Goal: Task Accomplishment & Management: Manage account settings

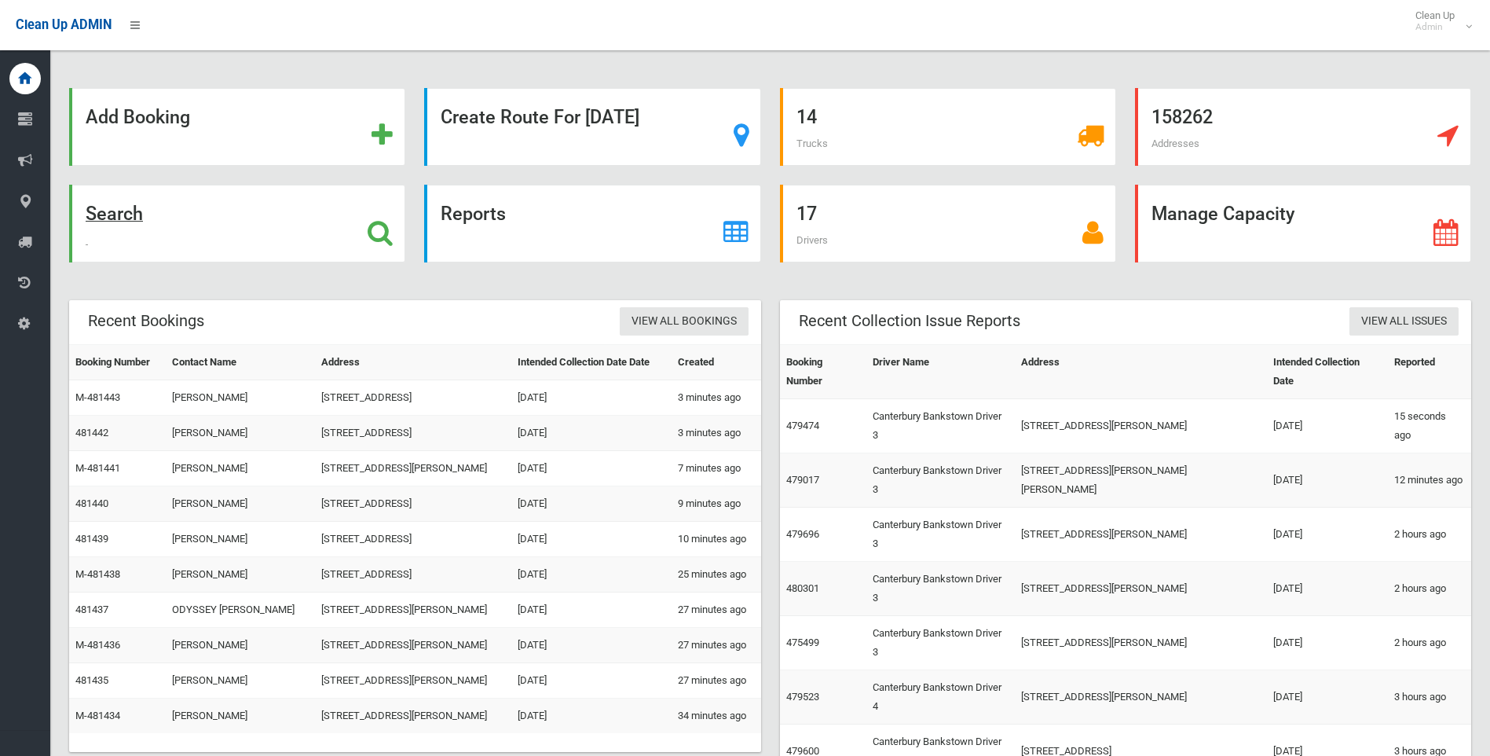
click at [125, 215] on strong "Search" at bounding box center [114, 214] width 57 height 22
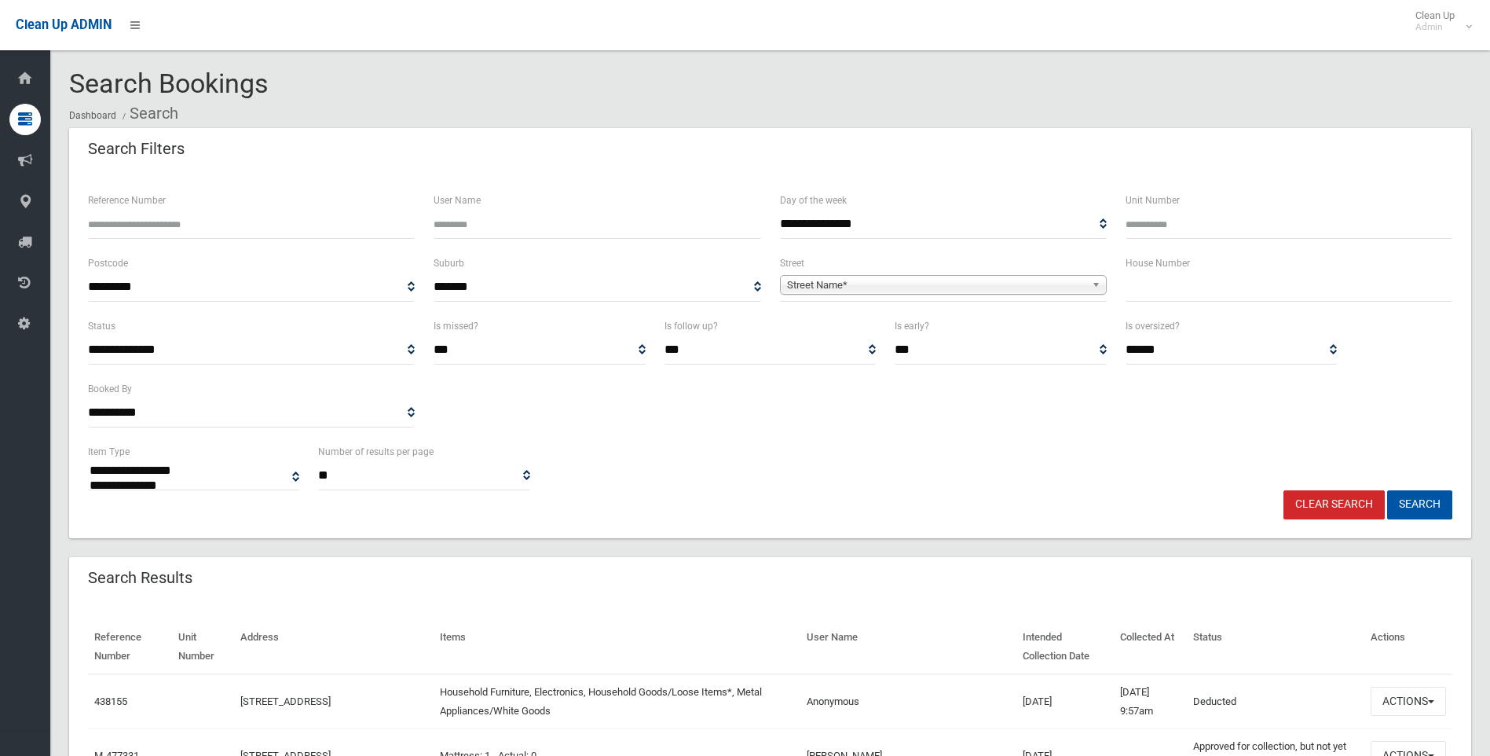
select select
click at [1248, 295] on input "text" at bounding box center [1289, 287] width 327 height 29
type input "**"
click at [819, 279] on span "Street Name*" at bounding box center [936, 285] width 299 height 19
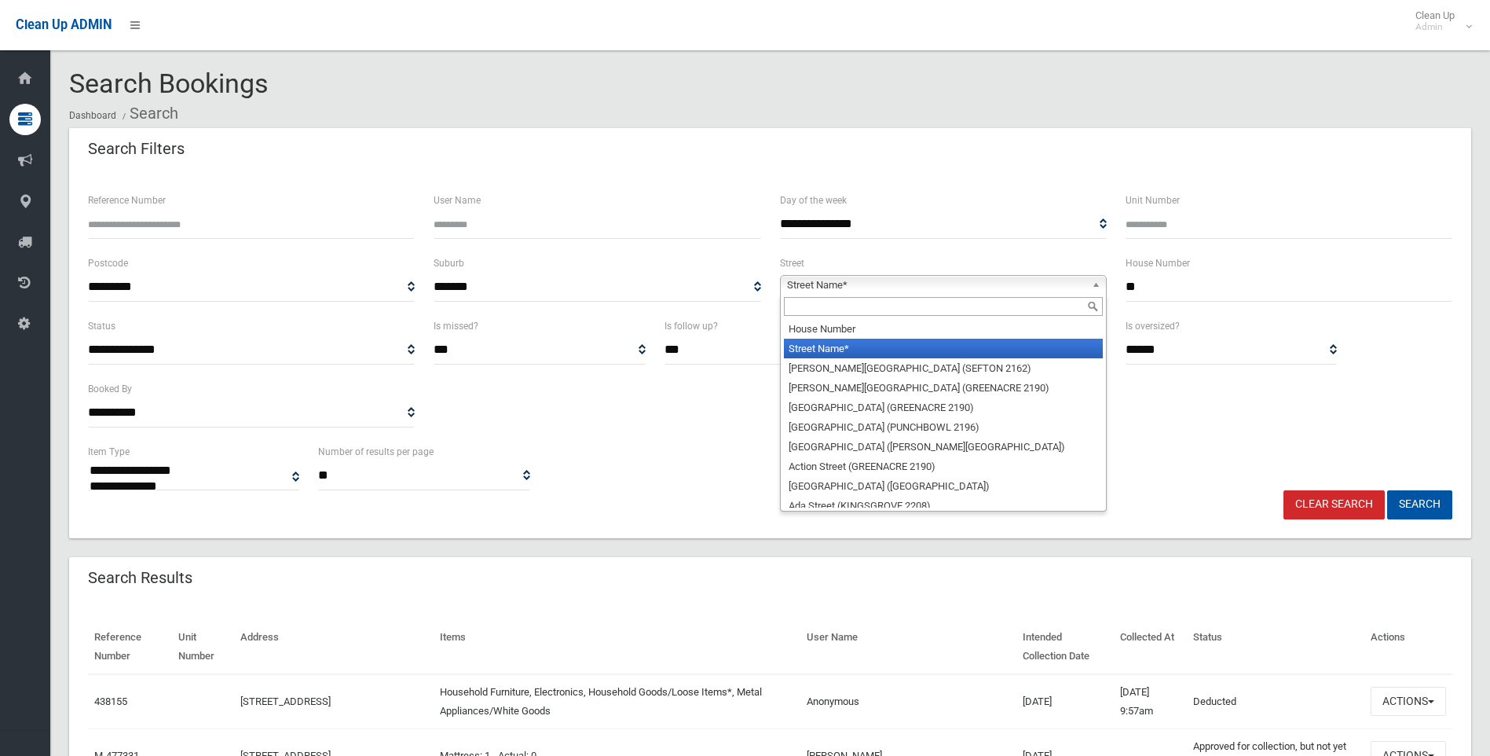
click at [836, 306] on input "text" at bounding box center [943, 306] width 319 height 19
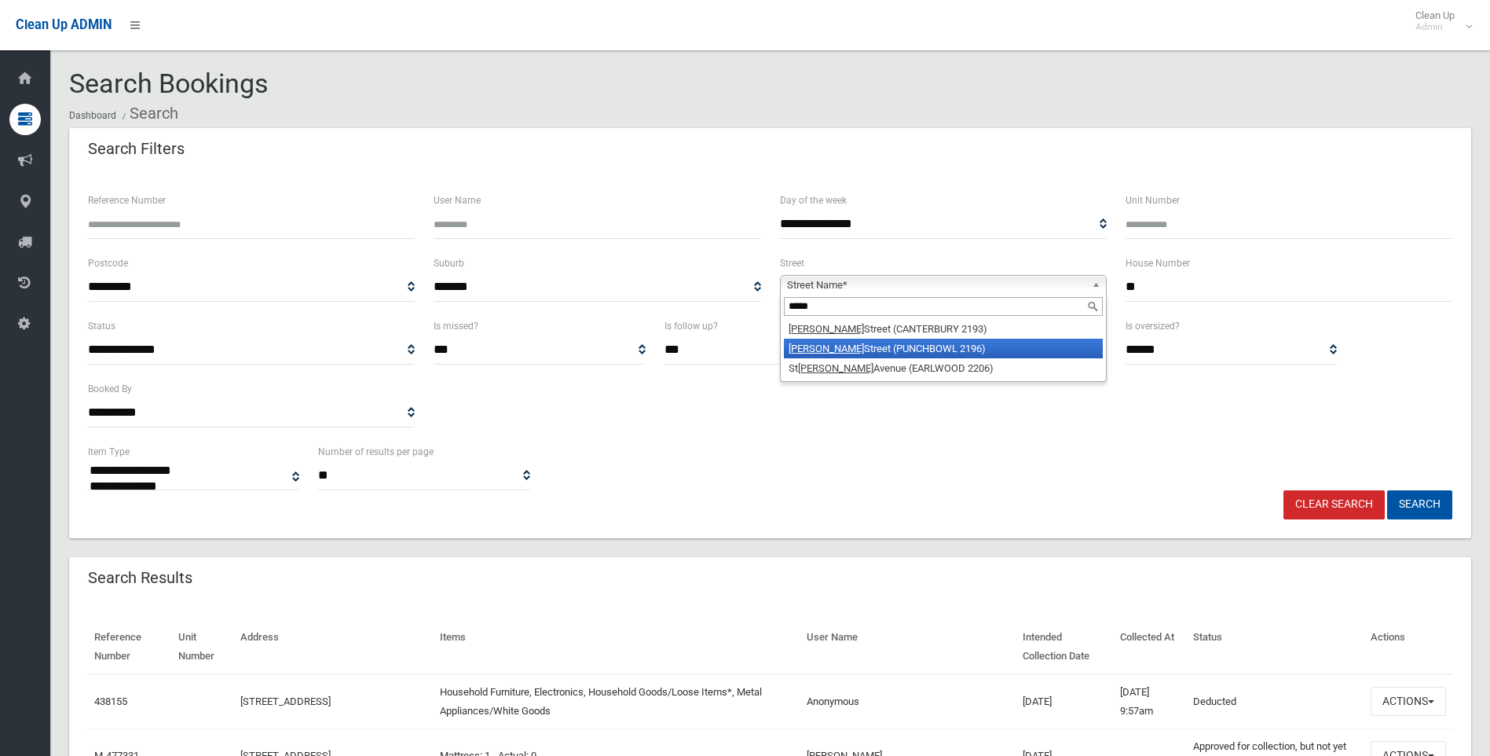
type input "*****"
drag, startPoint x: 845, startPoint y: 347, endPoint x: 876, endPoint y: 351, distance: 30.9
click at [845, 347] on li "James Street (PUNCHBOWL 2196)" at bounding box center [943, 349] width 319 height 20
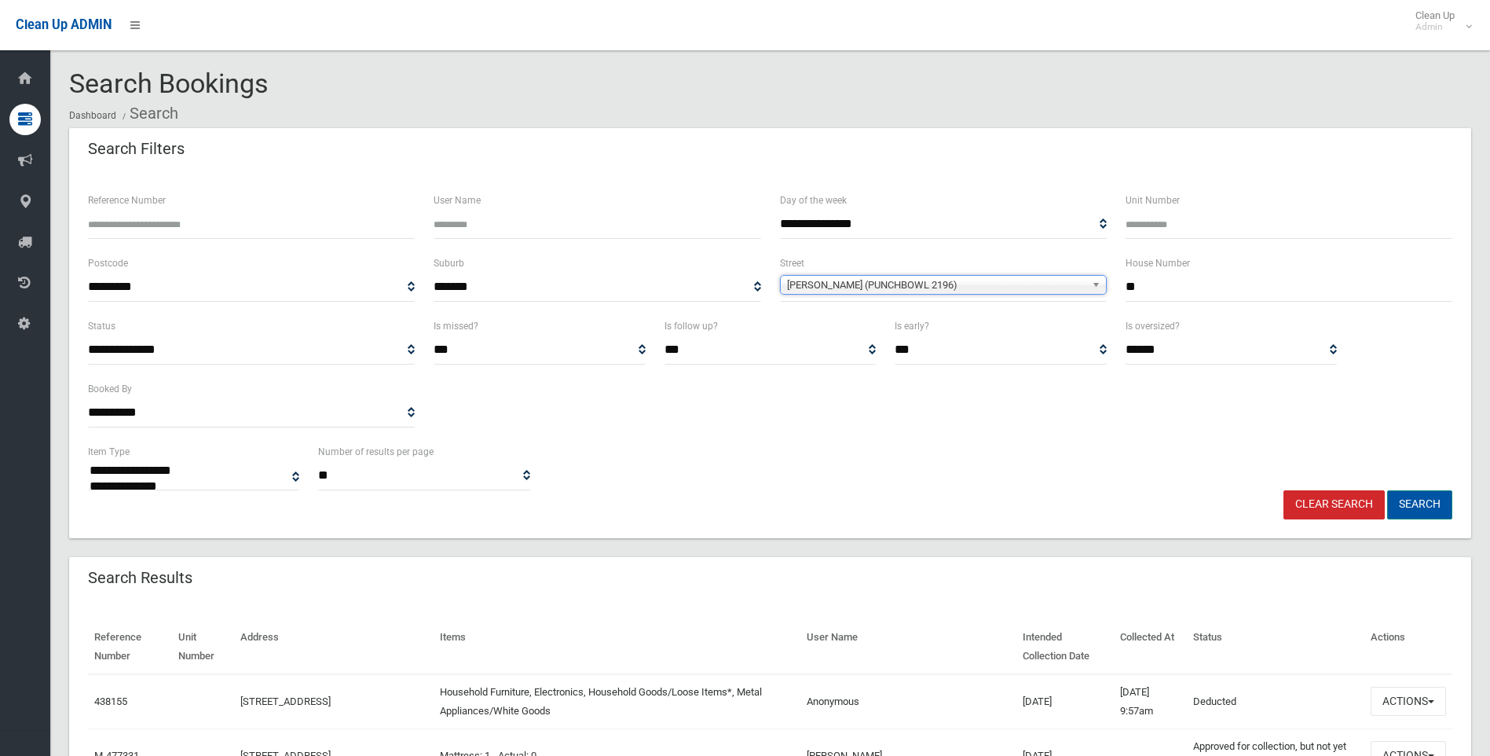
click at [1427, 515] on button "Search" at bounding box center [1419, 504] width 65 height 29
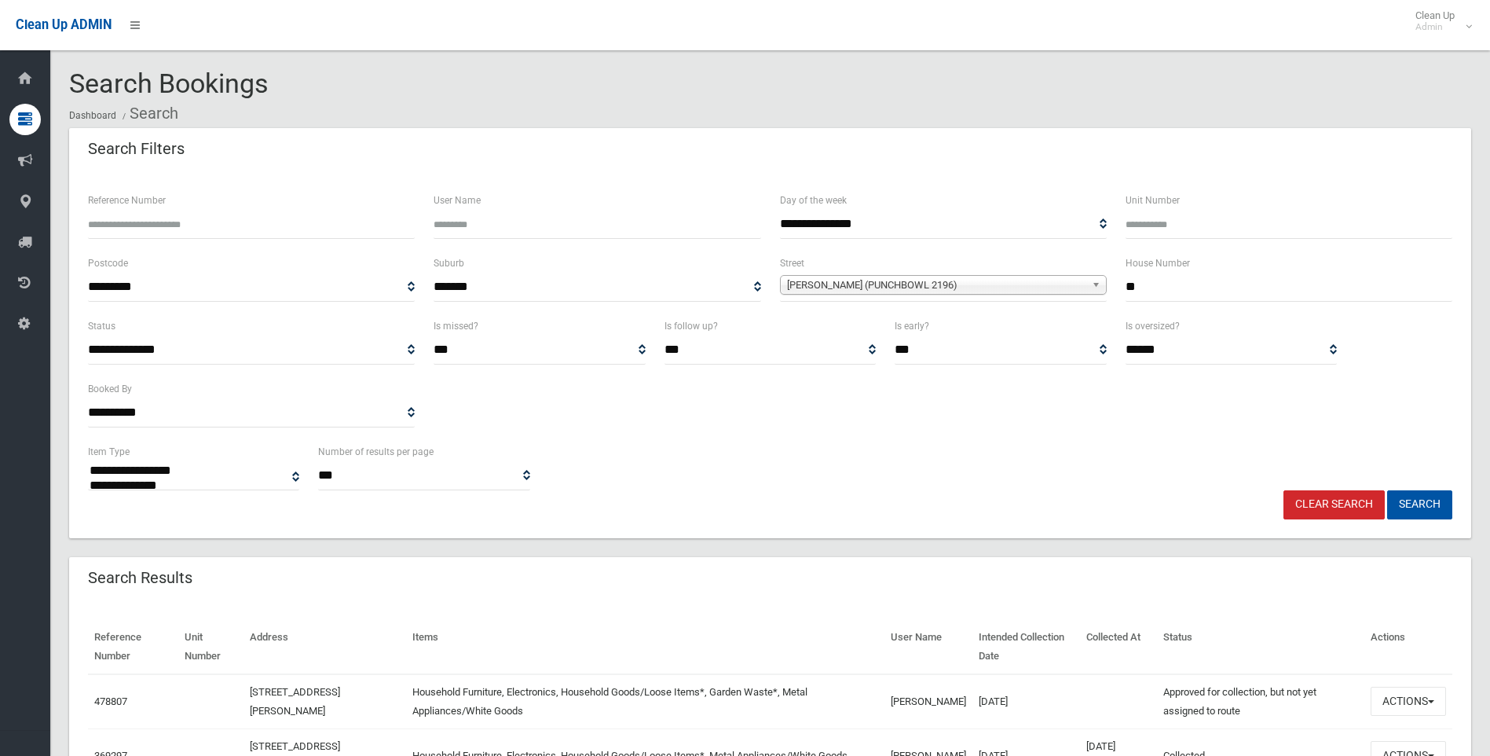
select select
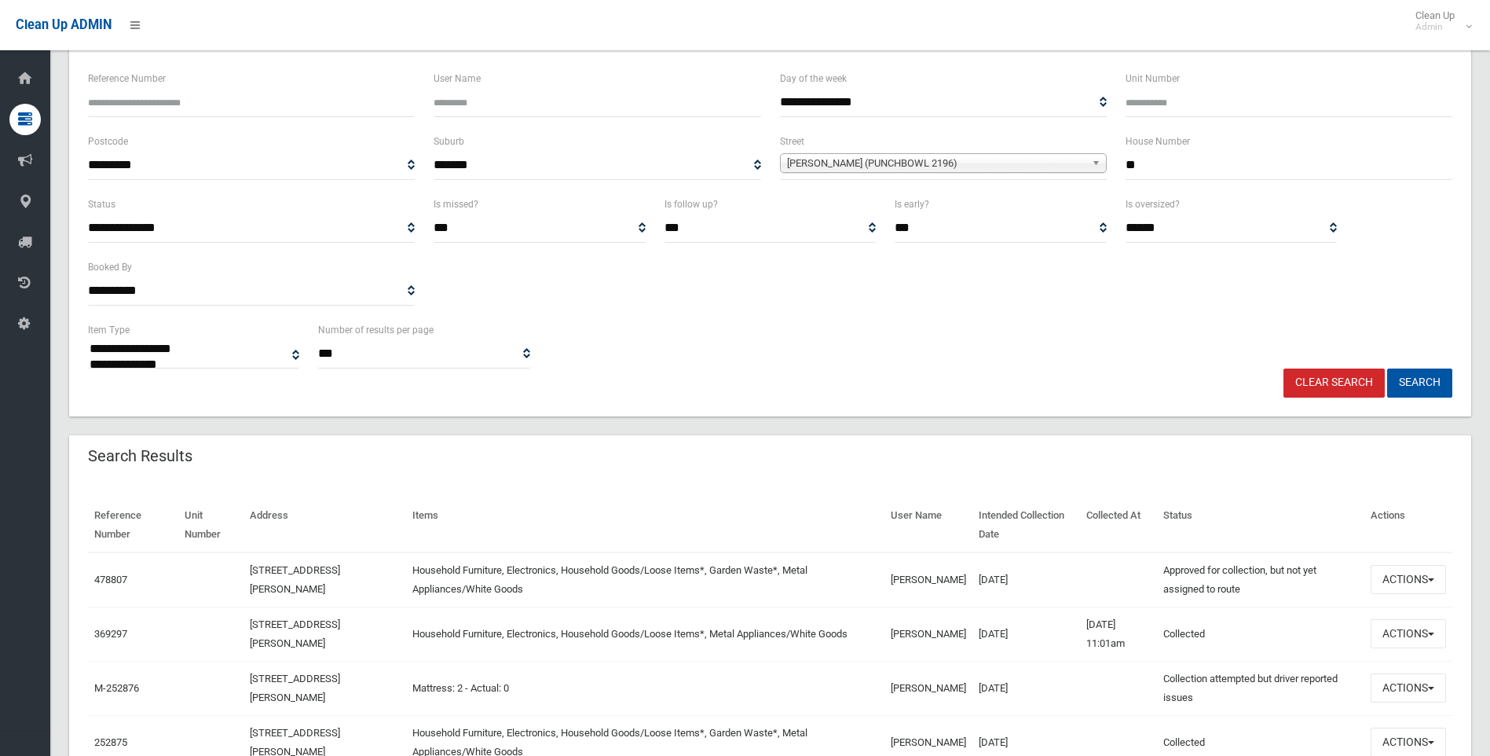
scroll to position [157, 0]
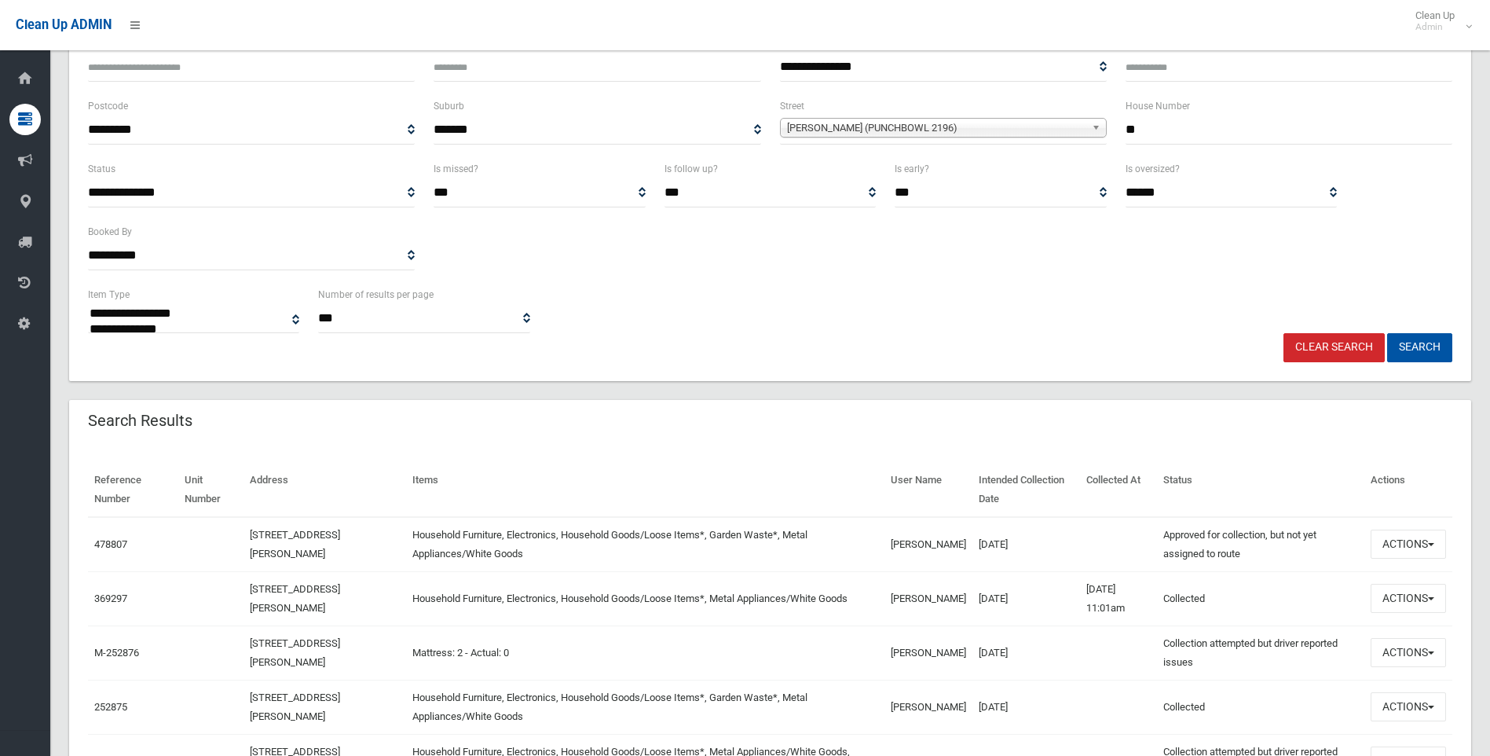
click at [1160, 343] on div "Clear Search Search" at bounding box center [770, 347] width 1383 height 29
click at [1411, 551] on button "Actions" at bounding box center [1408, 543] width 75 height 29
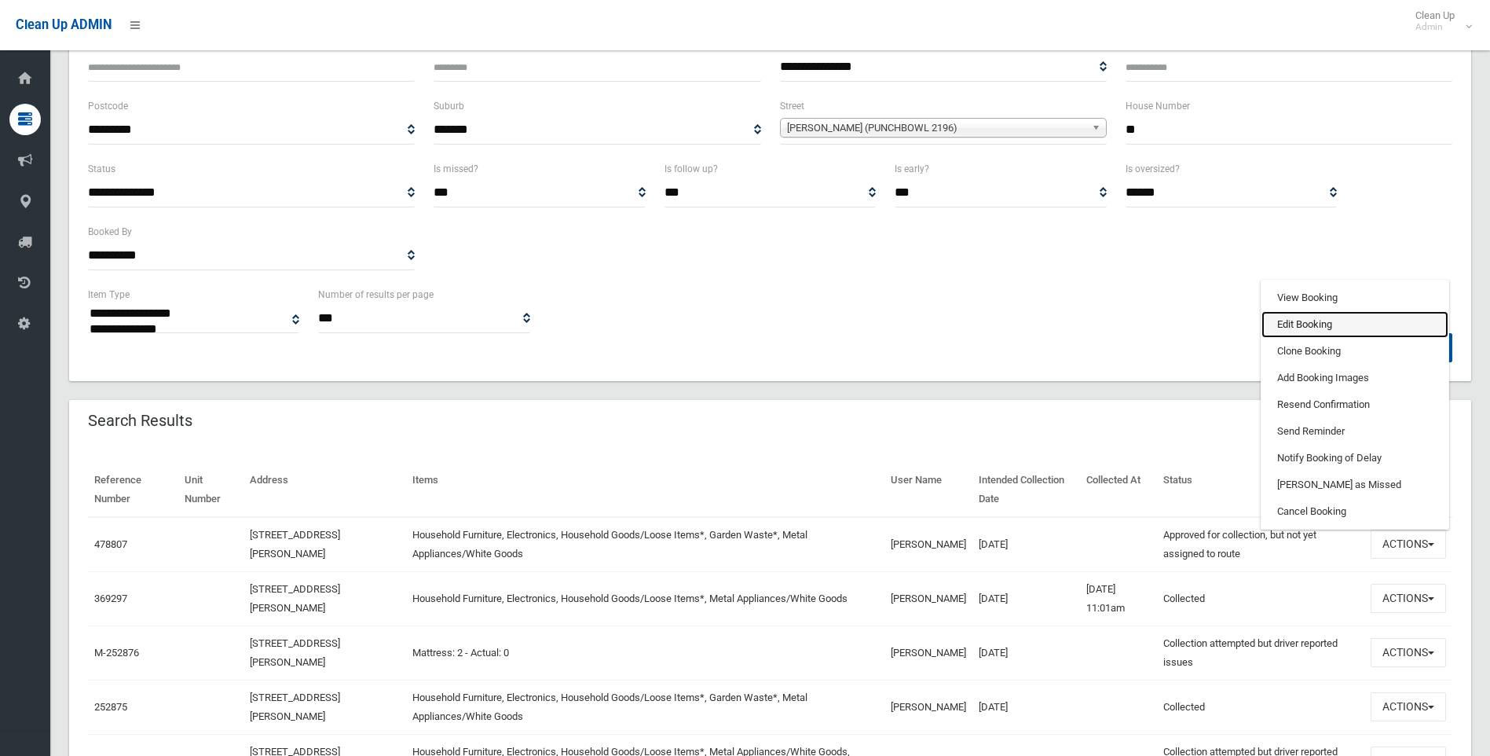
click at [1320, 324] on link "Edit Booking" at bounding box center [1355, 324] width 187 height 27
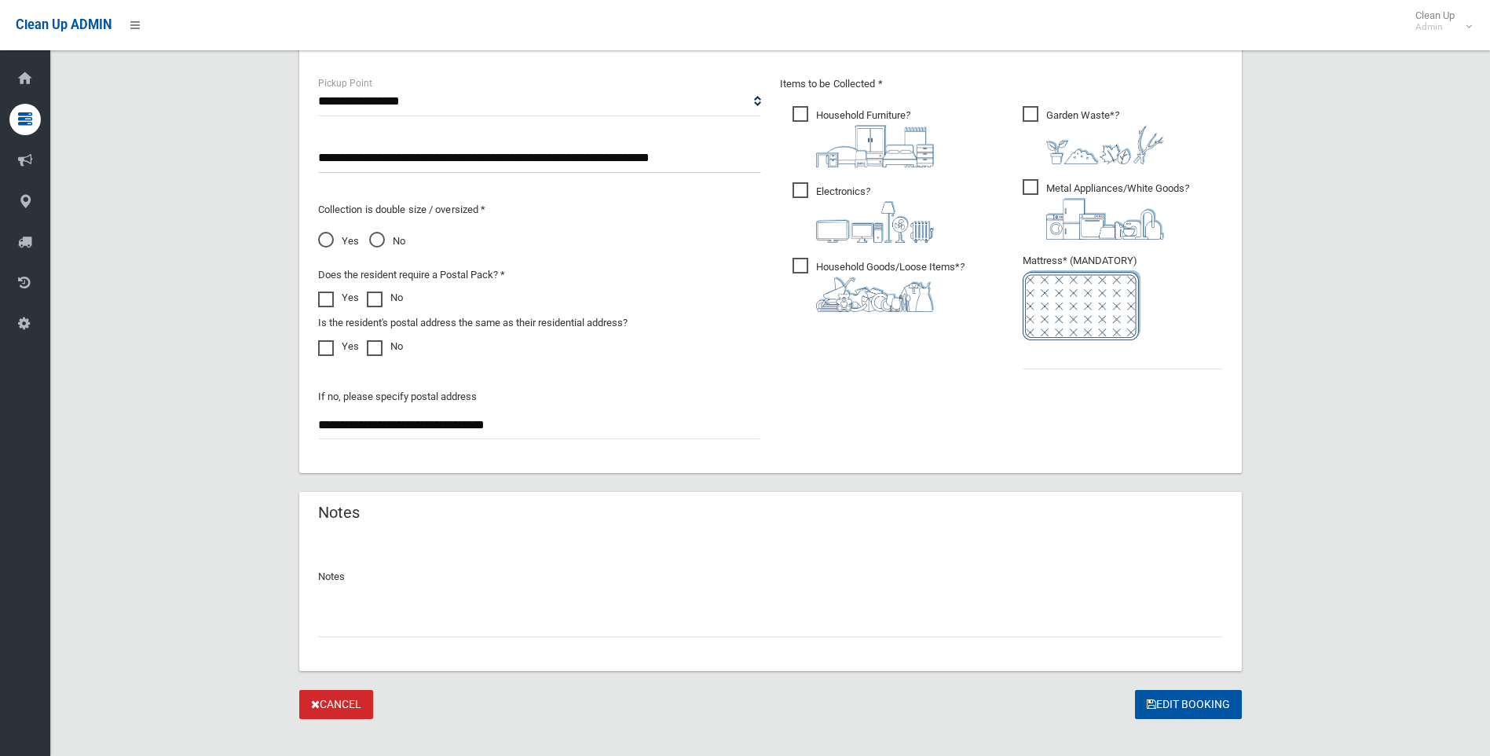
scroll to position [856, 0]
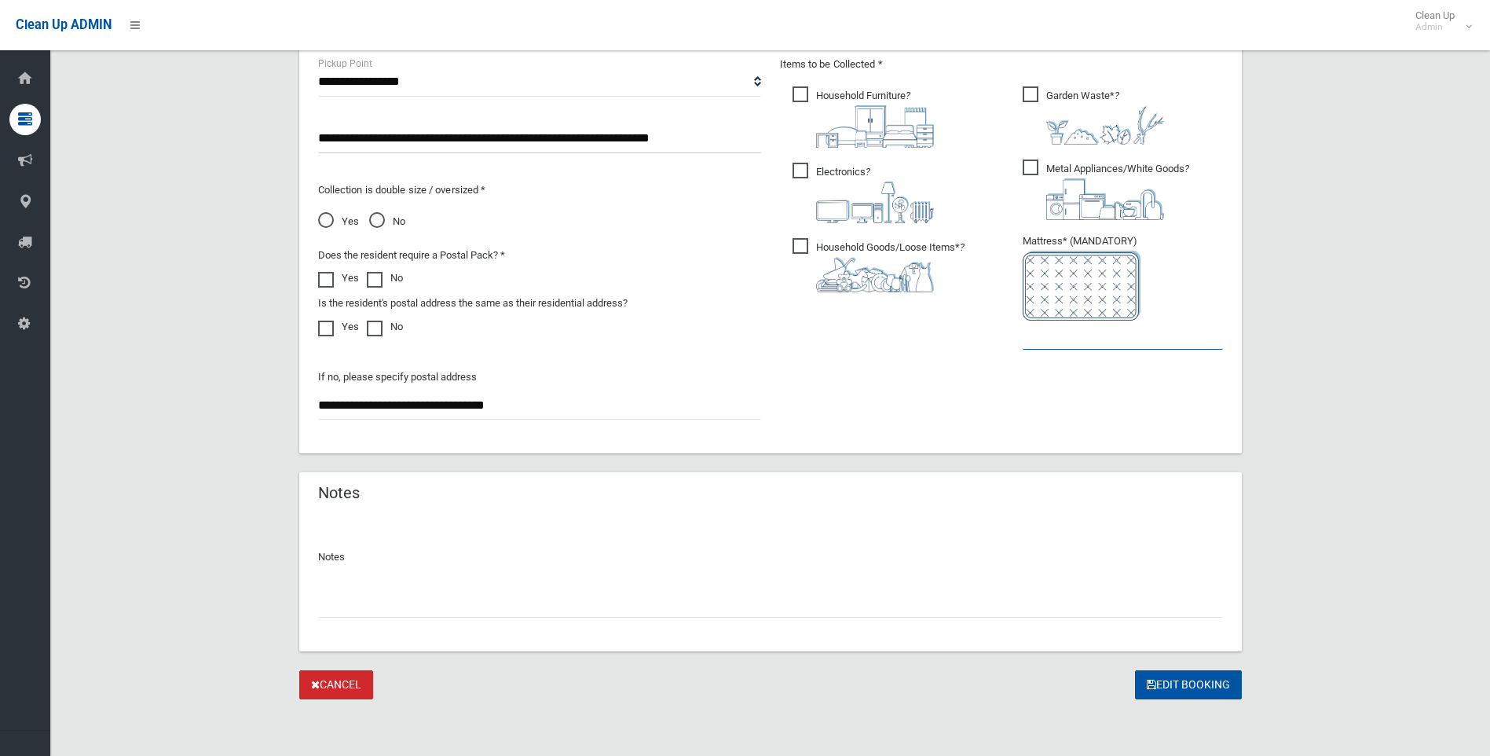
click at [1047, 335] on input "text" at bounding box center [1123, 335] width 200 height 29
type input "*"
click at [598, 584] on div at bounding box center [770, 597] width 905 height 42
click at [562, 603] on input "text" at bounding box center [770, 602] width 905 height 29
click at [920, 587] on div at bounding box center [770, 597] width 905 height 42
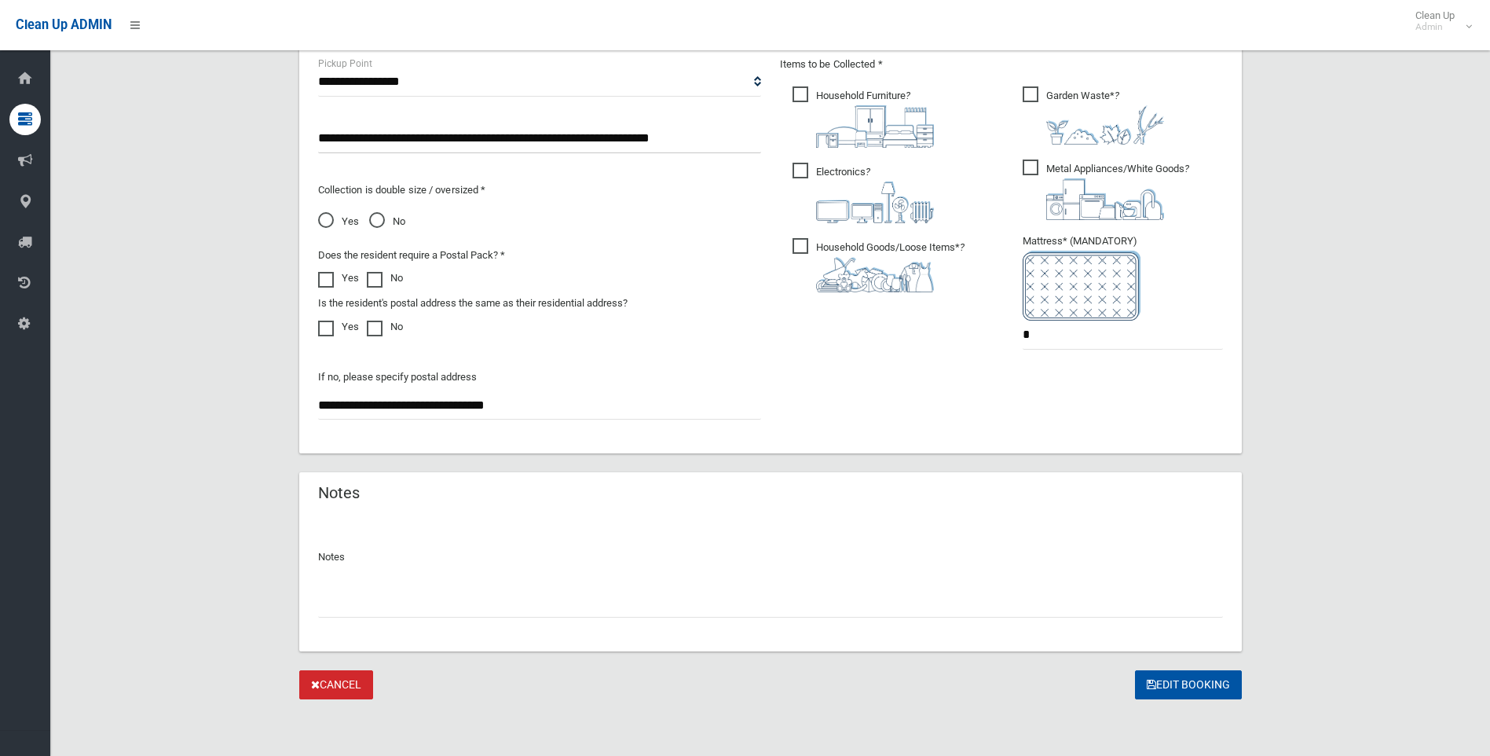
click at [824, 603] on input "text" at bounding box center [770, 602] width 905 height 29
click at [654, 599] on input "**********" at bounding box center [770, 602] width 905 height 29
type input "**********"
click at [1188, 689] on button "Edit Booking" at bounding box center [1188, 684] width 107 height 29
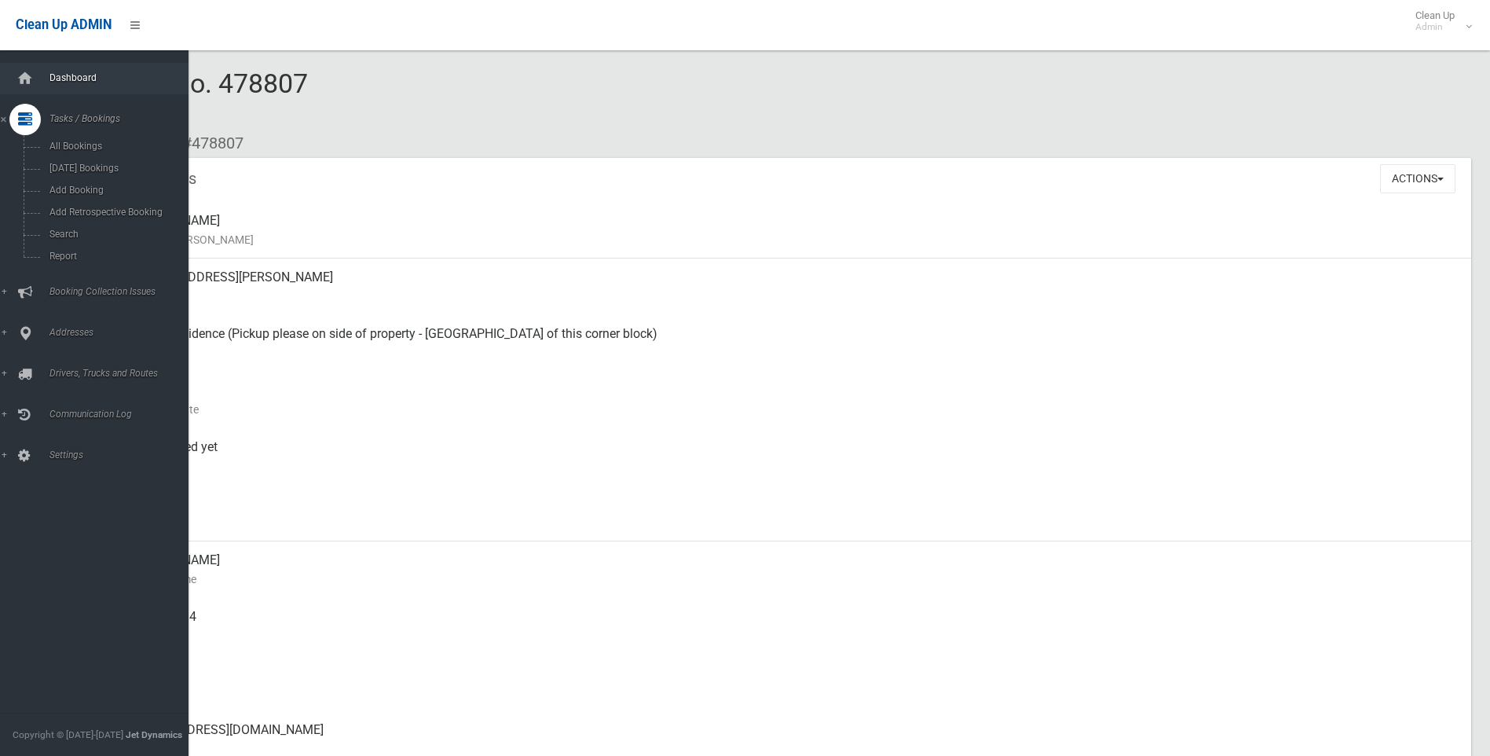
drag, startPoint x: 33, startPoint y: 73, endPoint x: 54, endPoint y: 76, distance: 21.4
click at [33, 73] on icon at bounding box center [24, 78] width 17 height 31
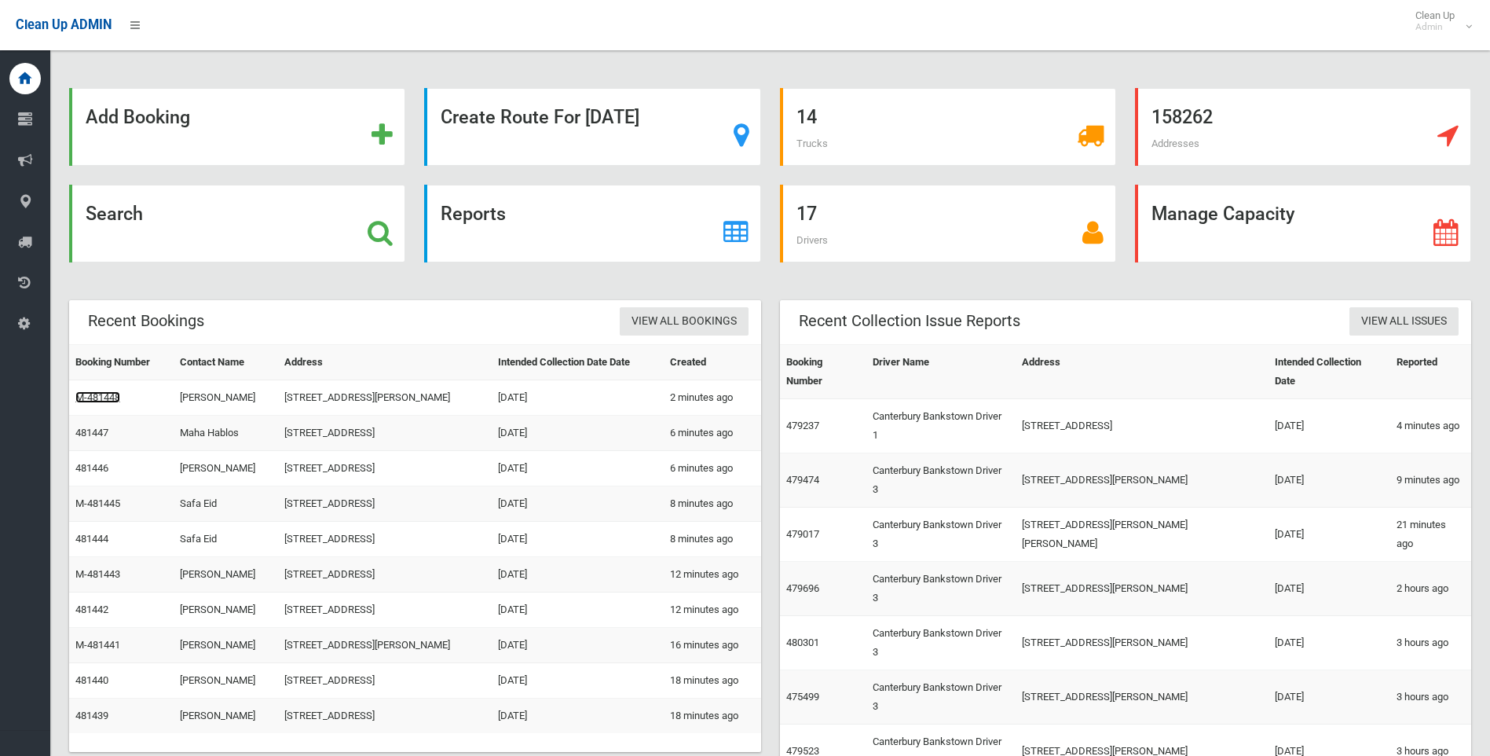
click at [104, 401] on link "M-481448" at bounding box center [97, 397] width 45 height 12
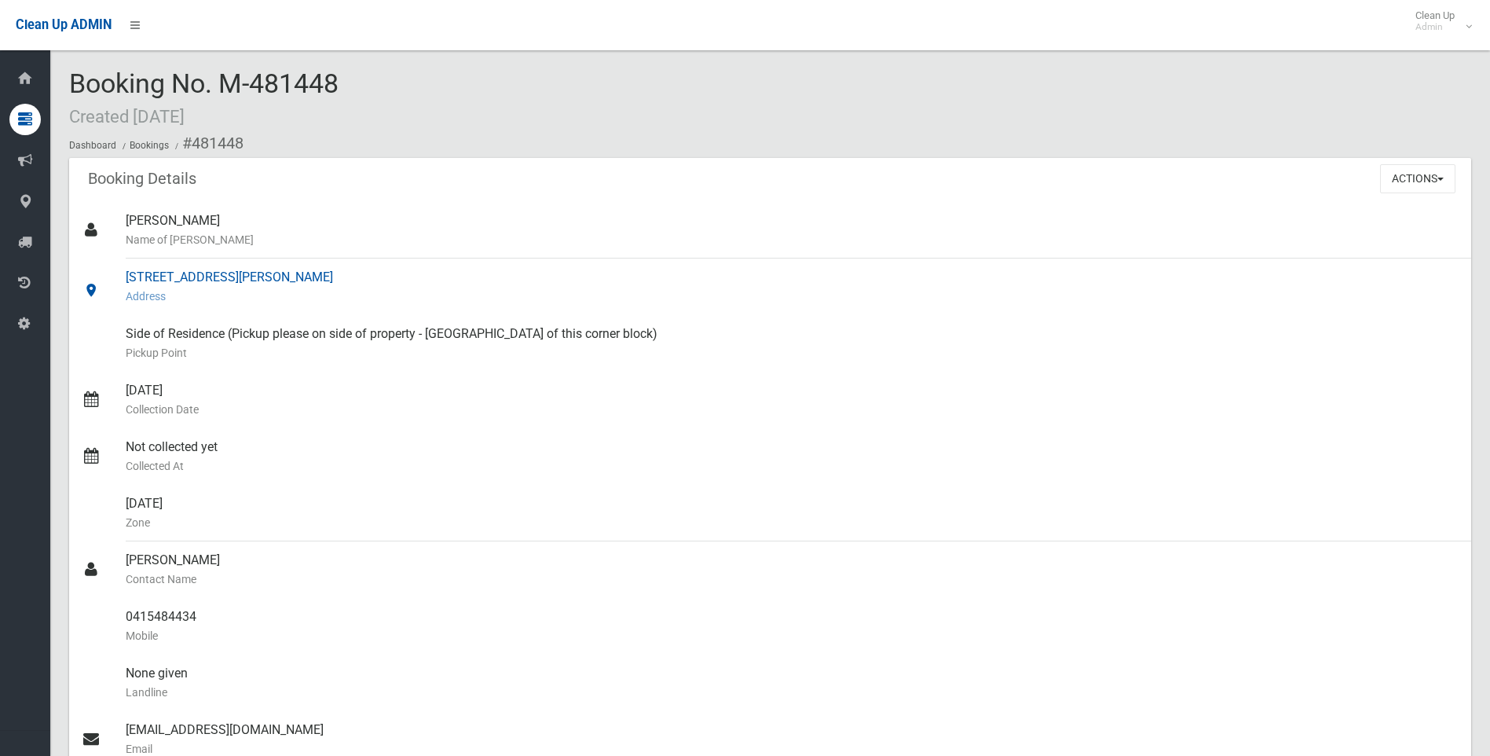
click at [187, 277] on div "[STREET_ADDRESS][PERSON_NAME] Address" at bounding box center [792, 286] width 1333 height 57
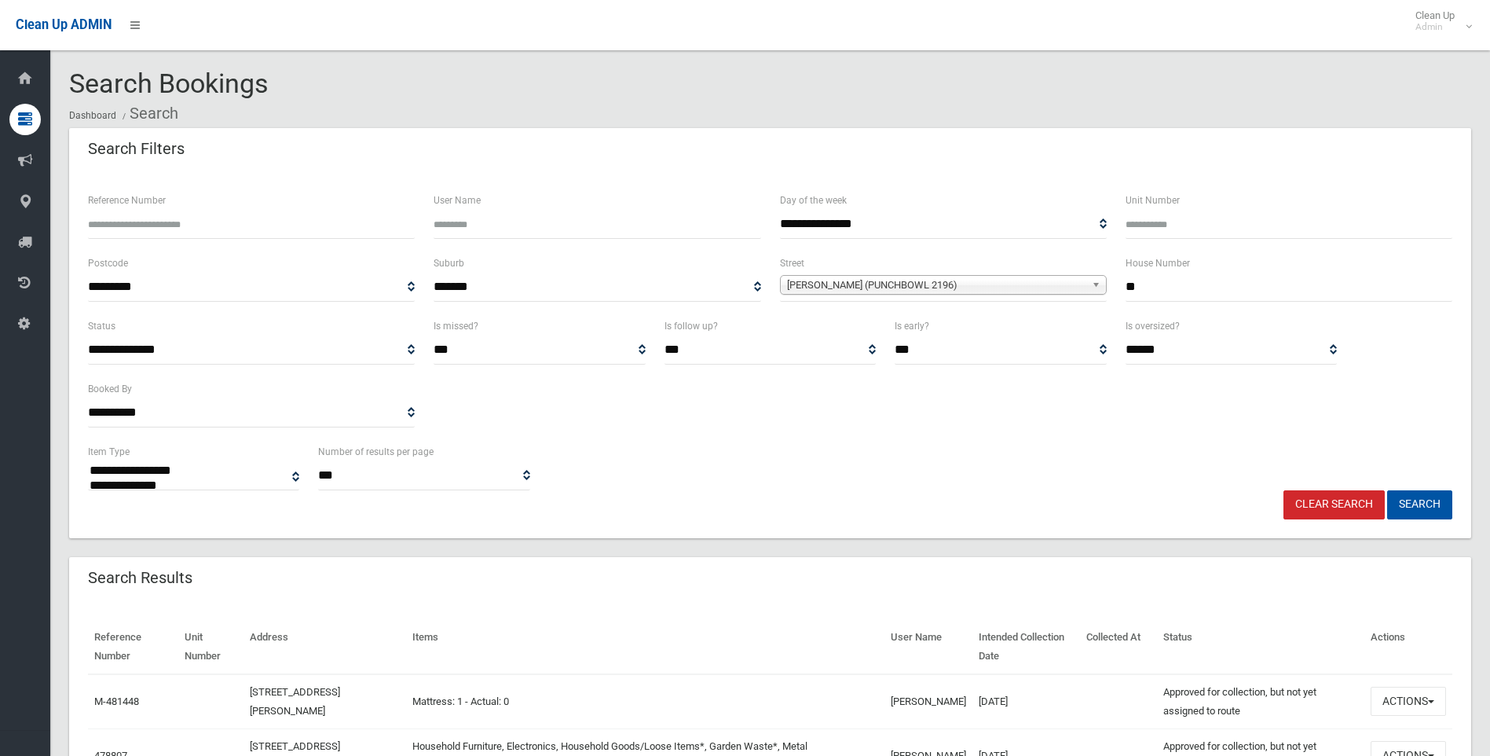
select select
